Goal: Task Accomplishment & Management: Complete application form

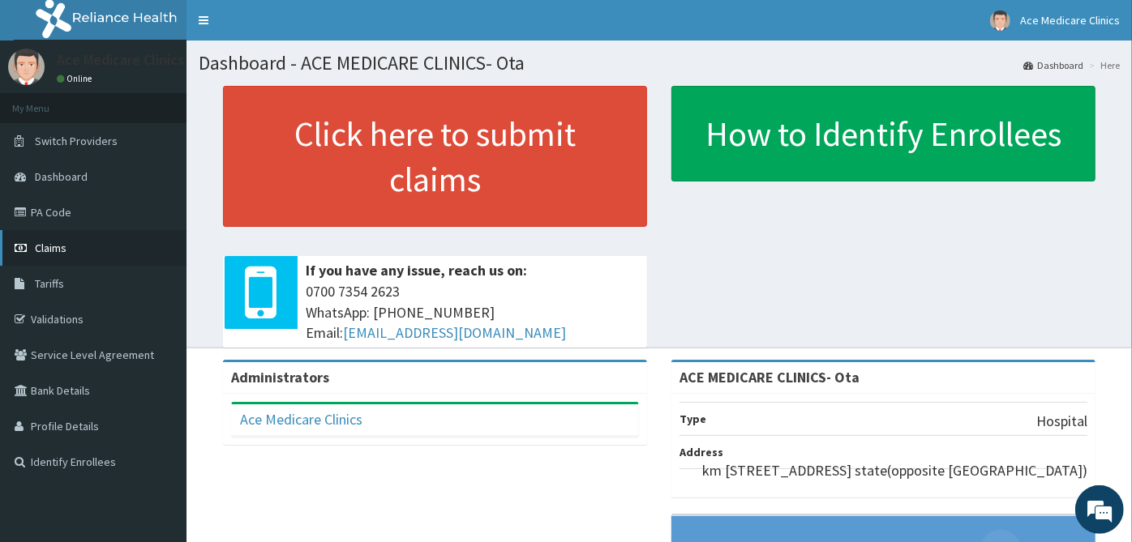
click at [74, 248] on link "Claims" at bounding box center [93, 248] width 186 height 36
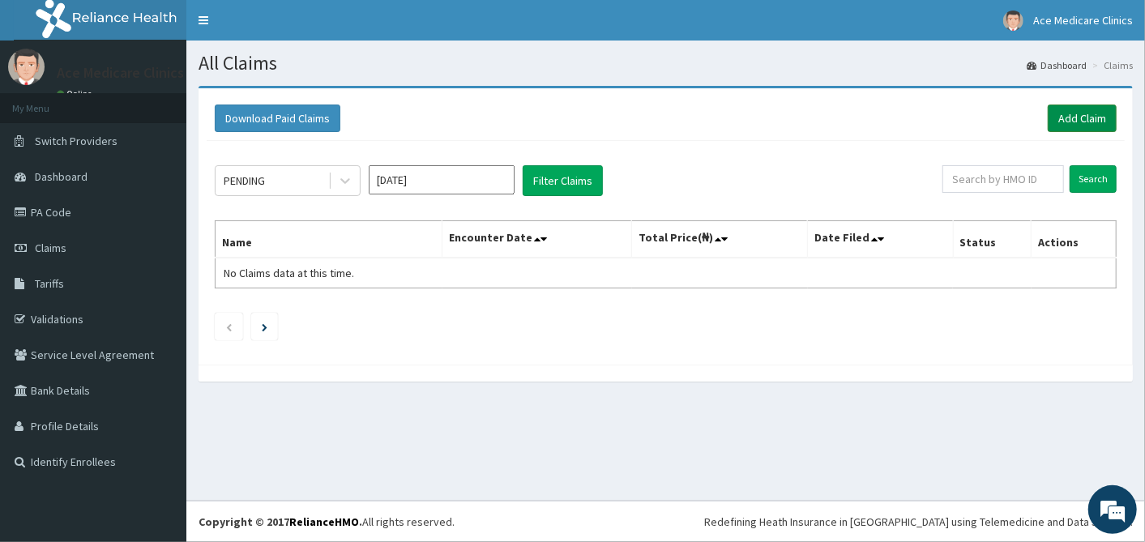
click at [1074, 119] on link "Add Claim" at bounding box center [1082, 119] width 69 height 28
